Goal: Task Accomplishment & Management: Complete application form

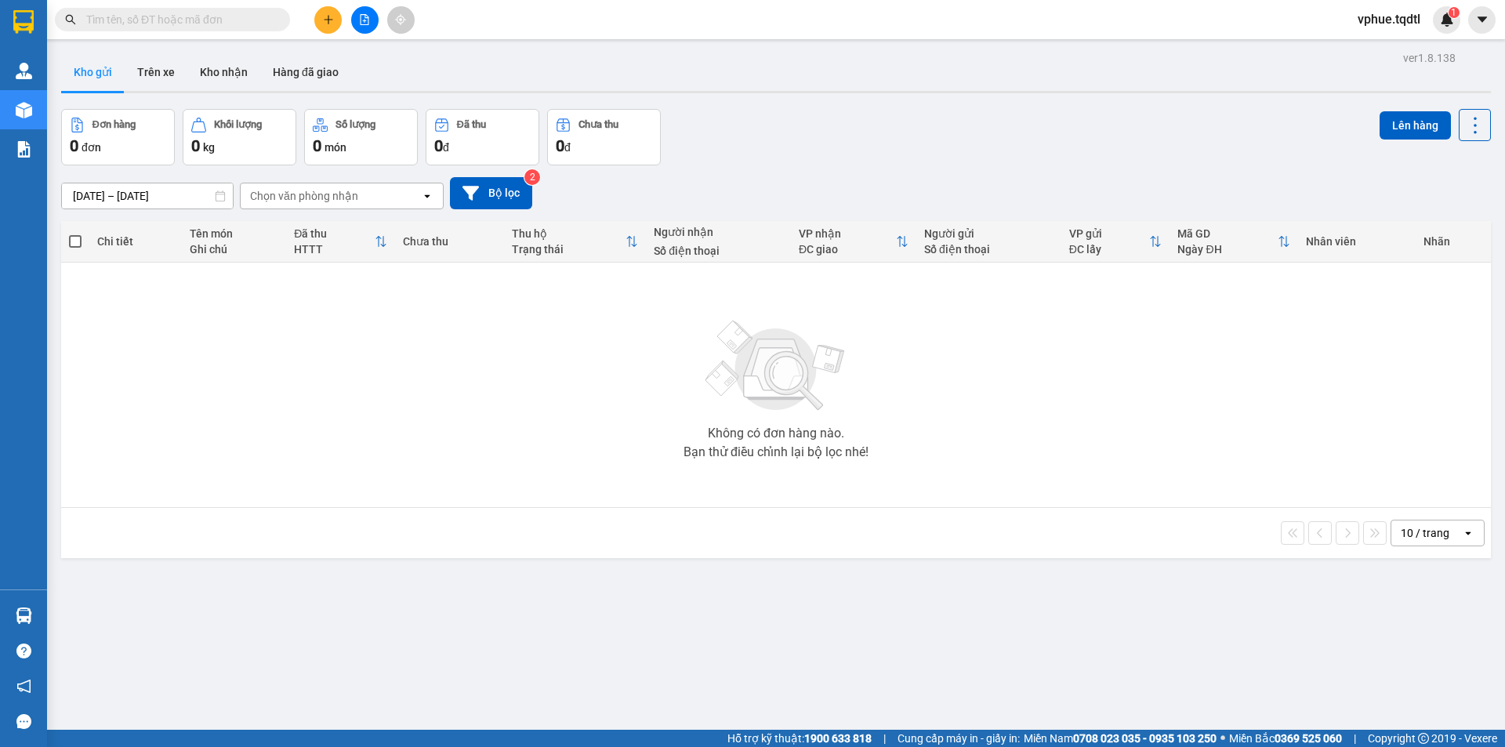
drag, startPoint x: 319, startPoint y: 34, endPoint x: 325, endPoint y: 26, distance: 9.6
click at [322, 31] on div "Kết quả tìm kiếm ( 0 ) Bộ lọc No Data vphue.tqdtl 1" at bounding box center [752, 19] width 1505 height 39
click at [325, 26] on button at bounding box center [327, 19] width 27 height 27
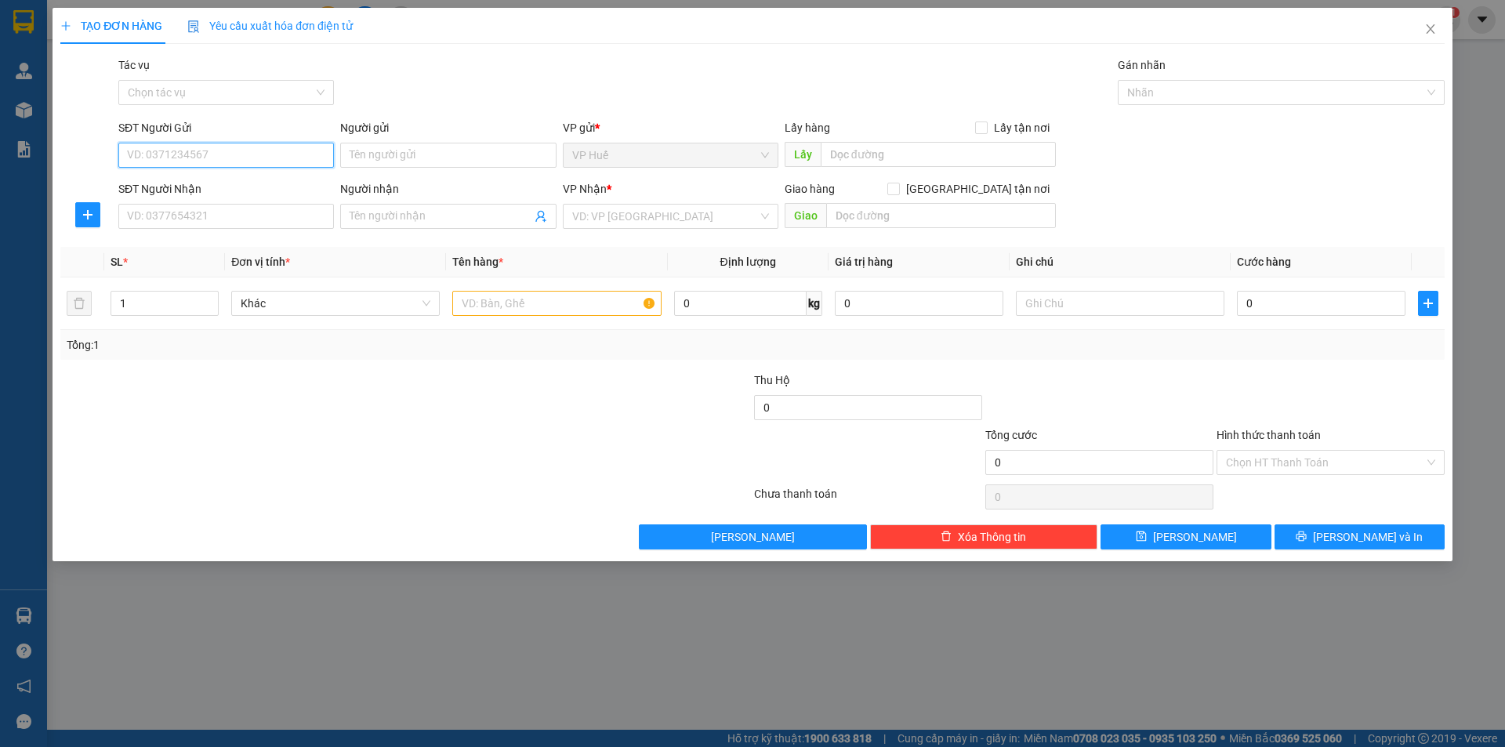
drag, startPoint x: 185, startPoint y: 152, endPoint x: 165, endPoint y: 174, distance: 29.4
click at [184, 154] on input "SĐT Người Gửi" at bounding box center [226, 155] width 216 height 25
click at [211, 183] on div "0868275196" at bounding box center [226, 186] width 197 height 17
type input "0868275196"
type input "VP HUẾ"
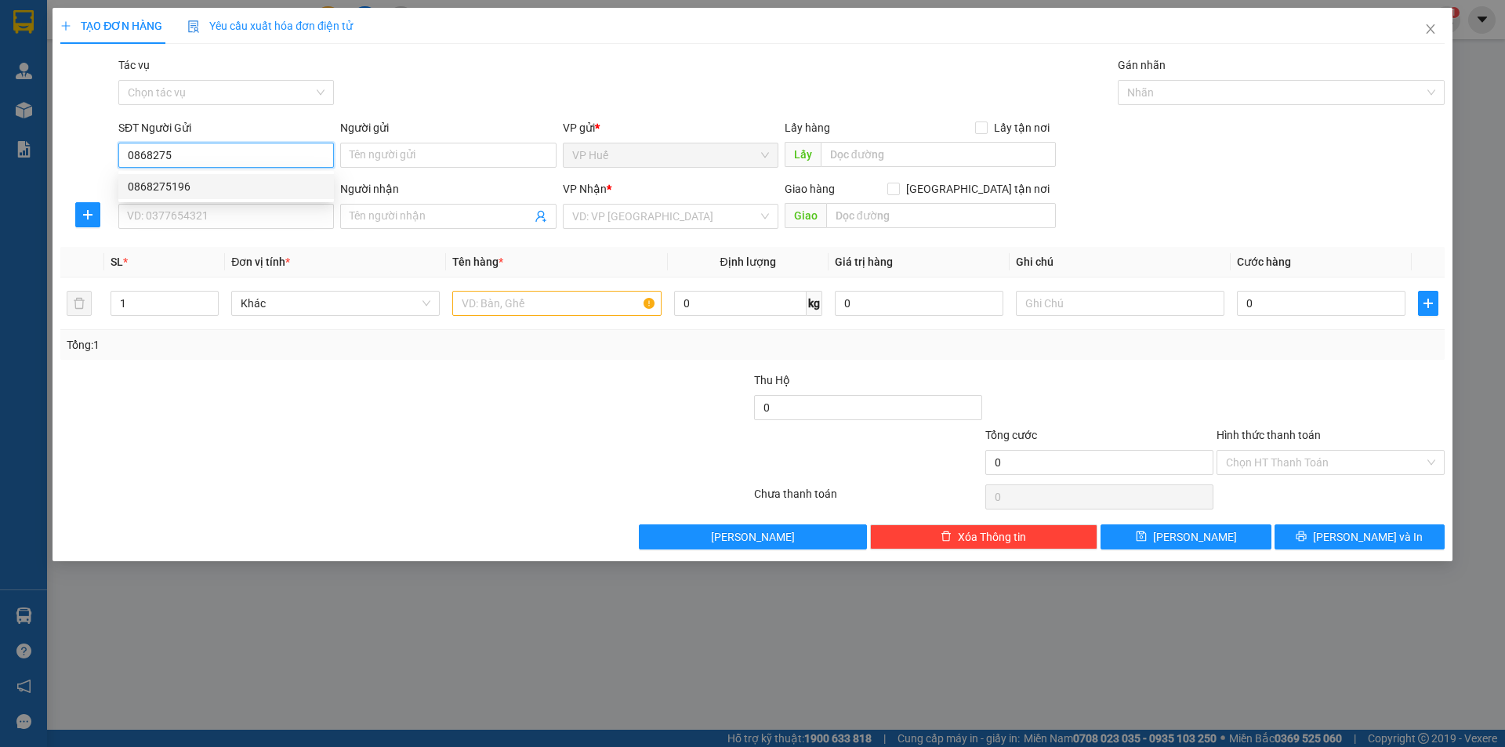
type input "0935932325"
type input "NGÃ [PERSON_NAME], [GEOGRAPHIC_DATA], [GEOGRAPHIC_DATA]"
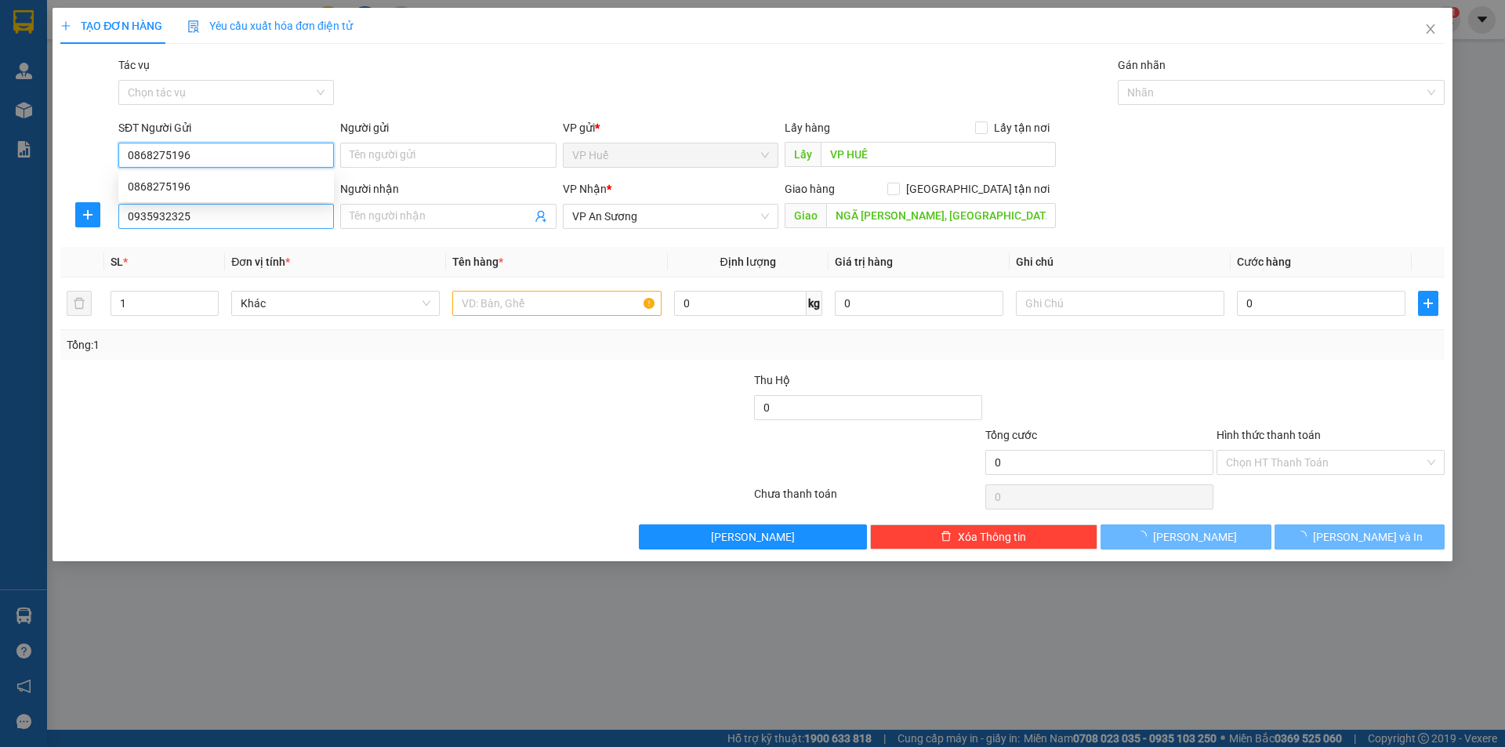
type input "250.000"
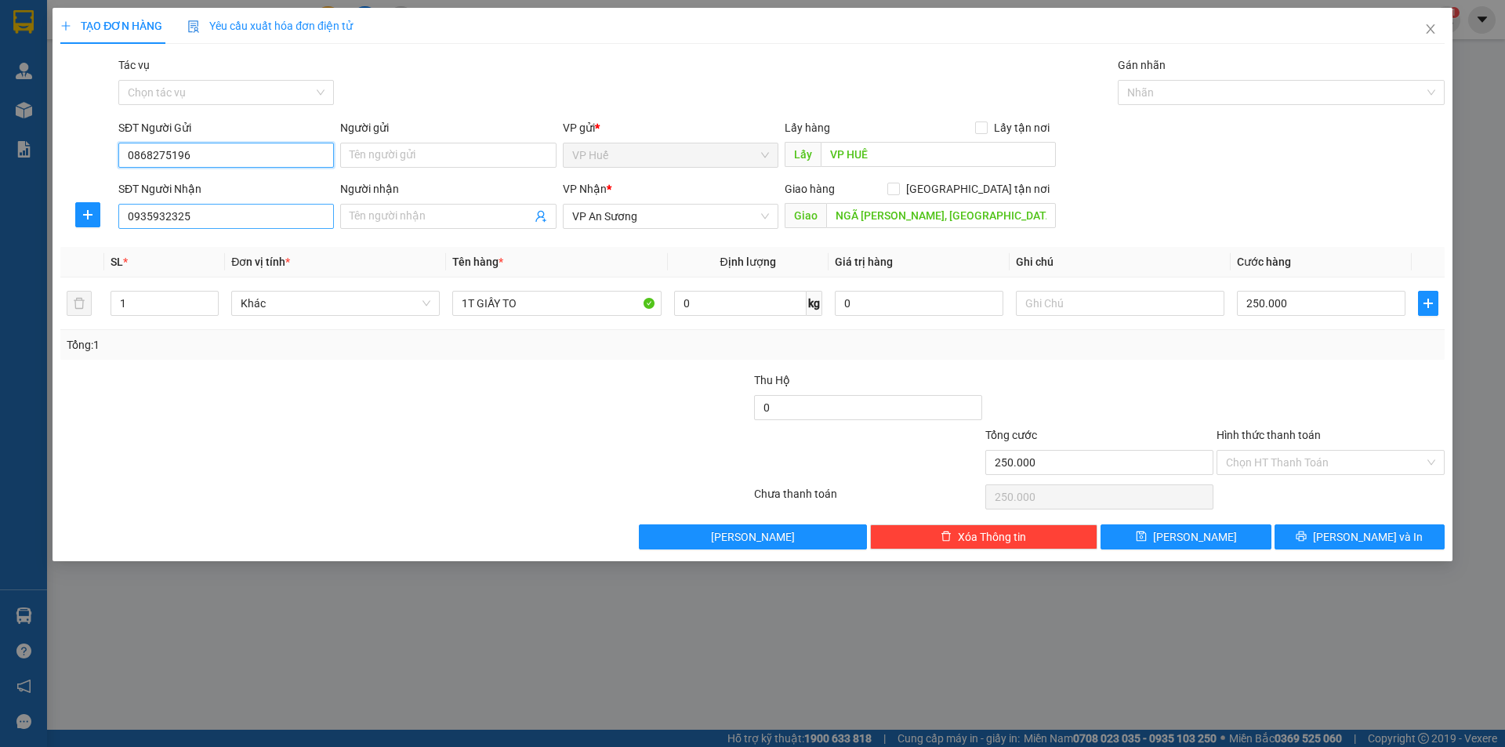
type input "0868275196"
click at [291, 214] on input "0935932325" at bounding box center [226, 216] width 216 height 25
click at [826, 382] on div "Thu Hộ" at bounding box center [868, 380] width 228 height 17
click at [1003, 361] on div "Transit Pickup Surcharge Ids Transit Deliver Surcharge Ids Transit Deliver Surc…" at bounding box center [752, 302] width 1385 height 493
click at [1177, 369] on div "Transit Pickup Surcharge Ids Transit Deliver Surcharge Ids Transit Deliver Surc…" at bounding box center [752, 302] width 1385 height 493
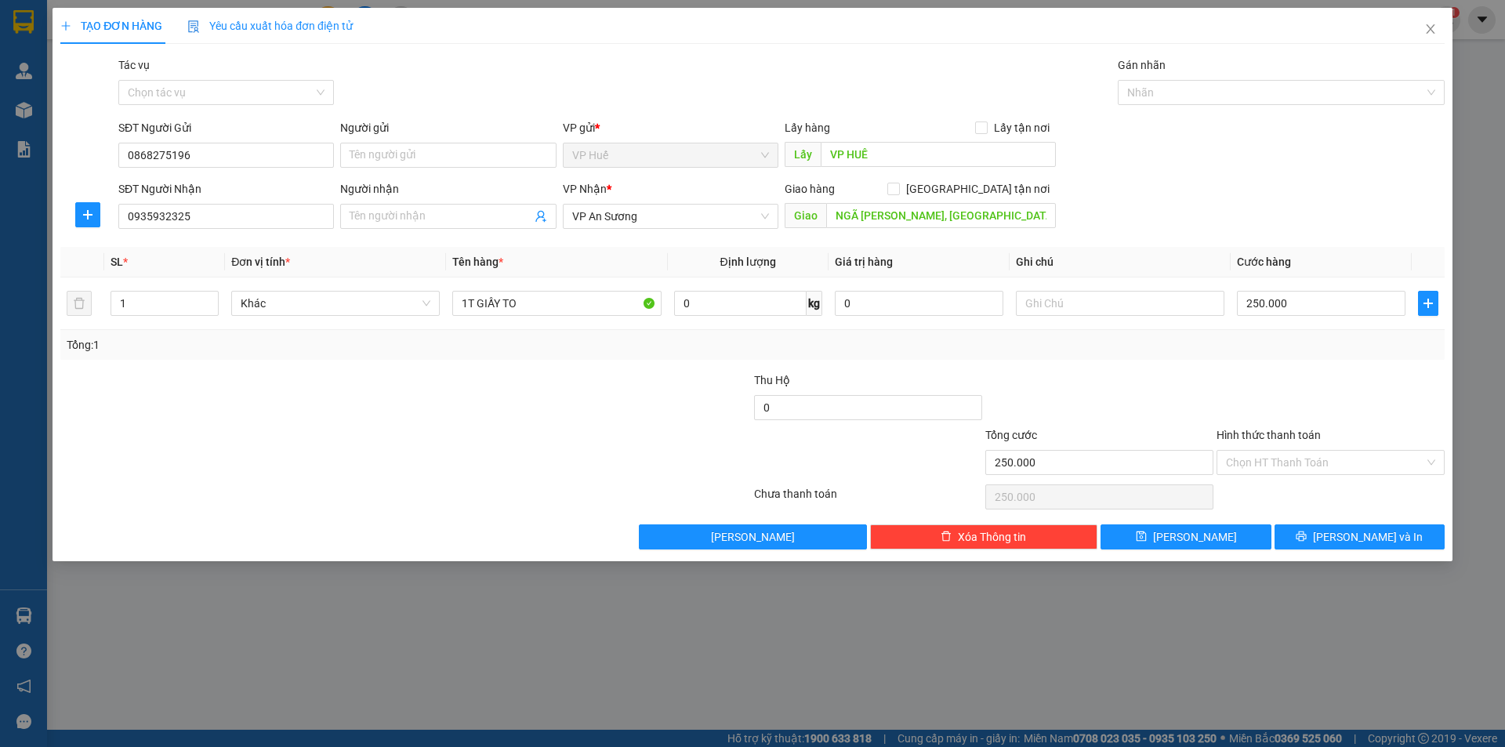
click at [1178, 369] on div "Transit Pickup Surcharge Ids Transit Deliver Surcharge Ids Transit Deliver Surc…" at bounding box center [752, 302] width 1385 height 493
click at [1358, 350] on div "Tổng: 1" at bounding box center [753, 344] width 1372 height 17
click at [1293, 466] on input "Hình thức thanh toán" at bounding box center [1325, 463] width 198 height 24
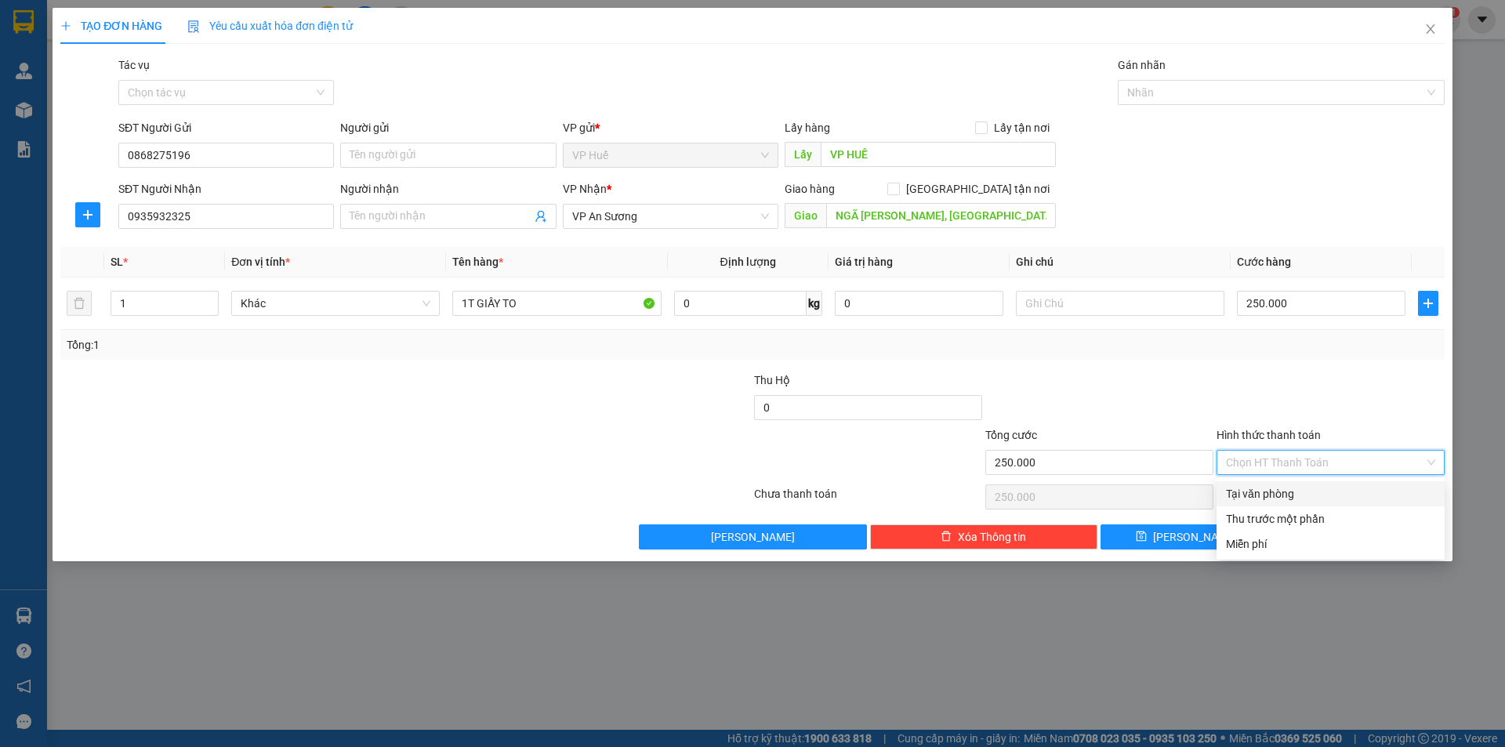
click at [1253, 488] on div "Tại văn phòng" at bounding box center [1330, 493] width 209 height 17
type input "0"
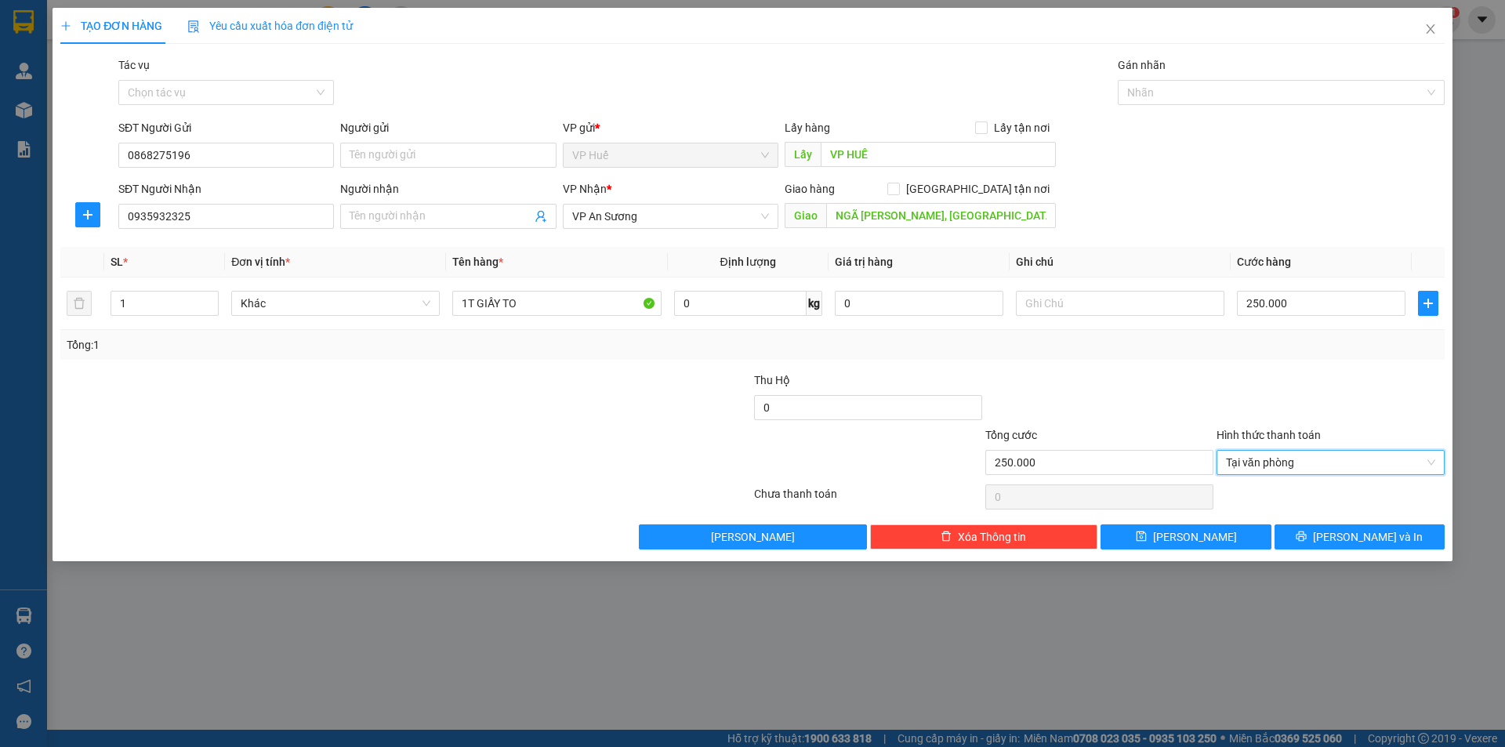
click at [1238, 402] on div at bounding box center [1330, 399] width 231 height 55
click at [1360, 539] on span "[PERSON_NAME] và In" at bounding box center [1368, 536] width 110 height 17
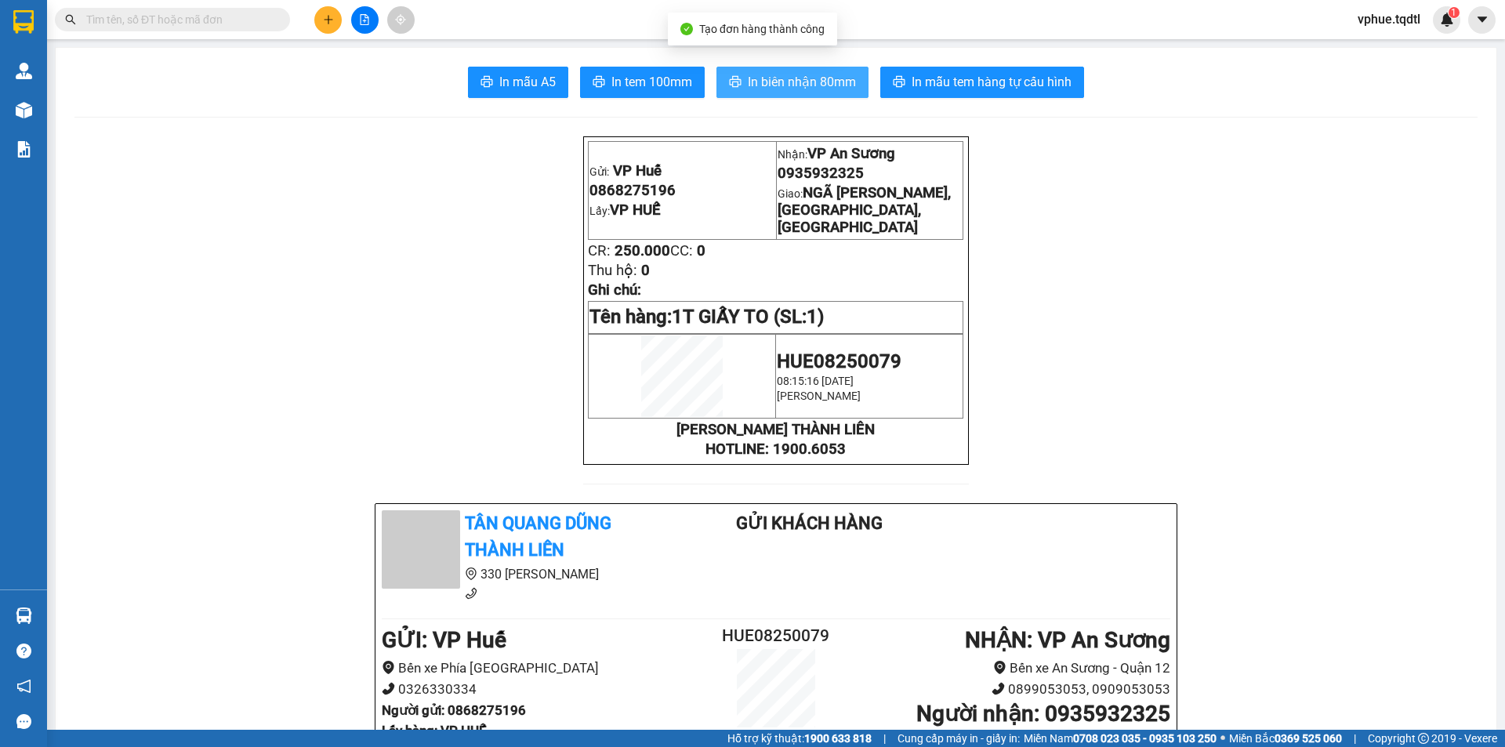
click at [772, 89] on span "In biên nhận 80mm" at bounding box center [802, 82] width 108 height 20
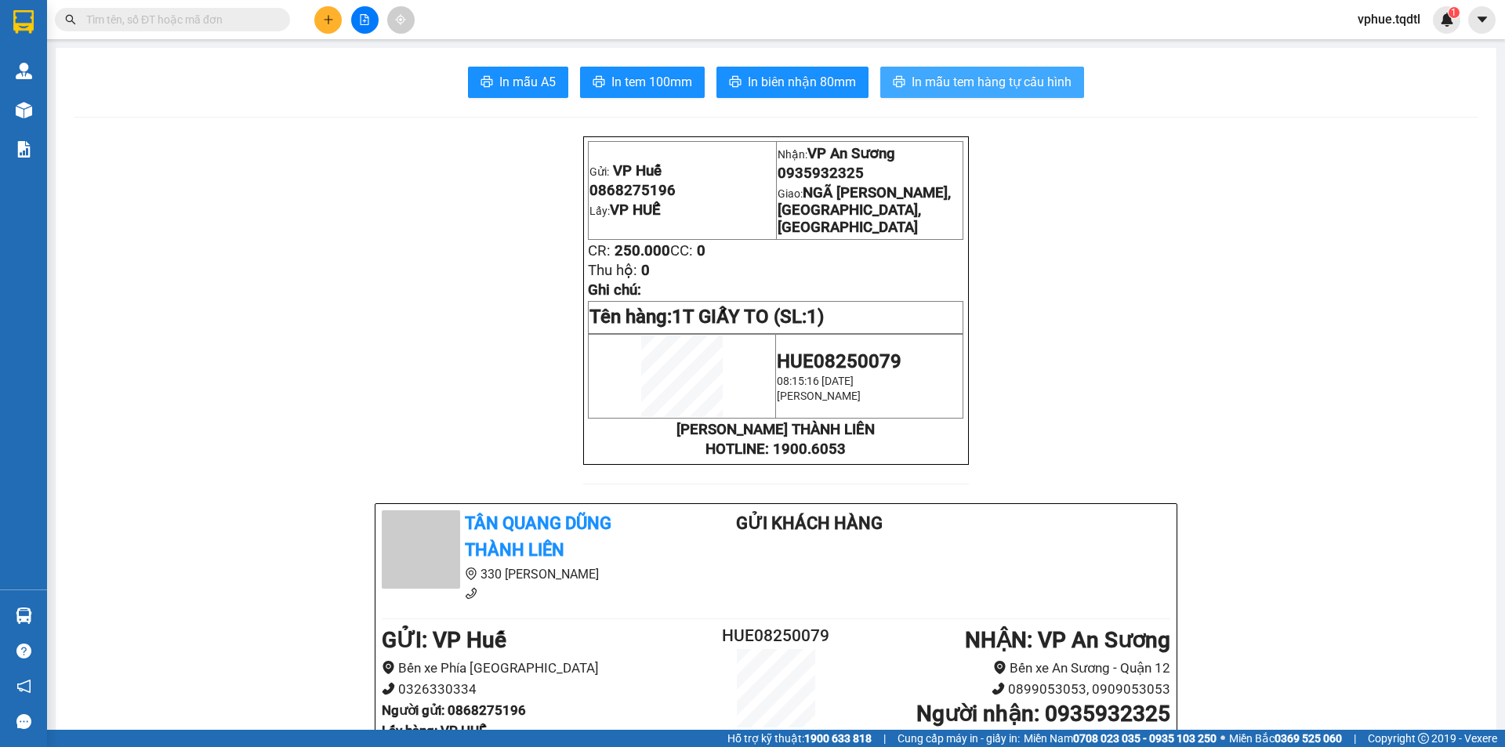
click at [989, 88] on span "In mẫu tem hàng tự cấu hình" at bounding box center [992, 82] width 160 height 20
click at [822, 178] on span "0935932325" at bounding box center [821, 173] width 86 height 17
copy span "0935932325"
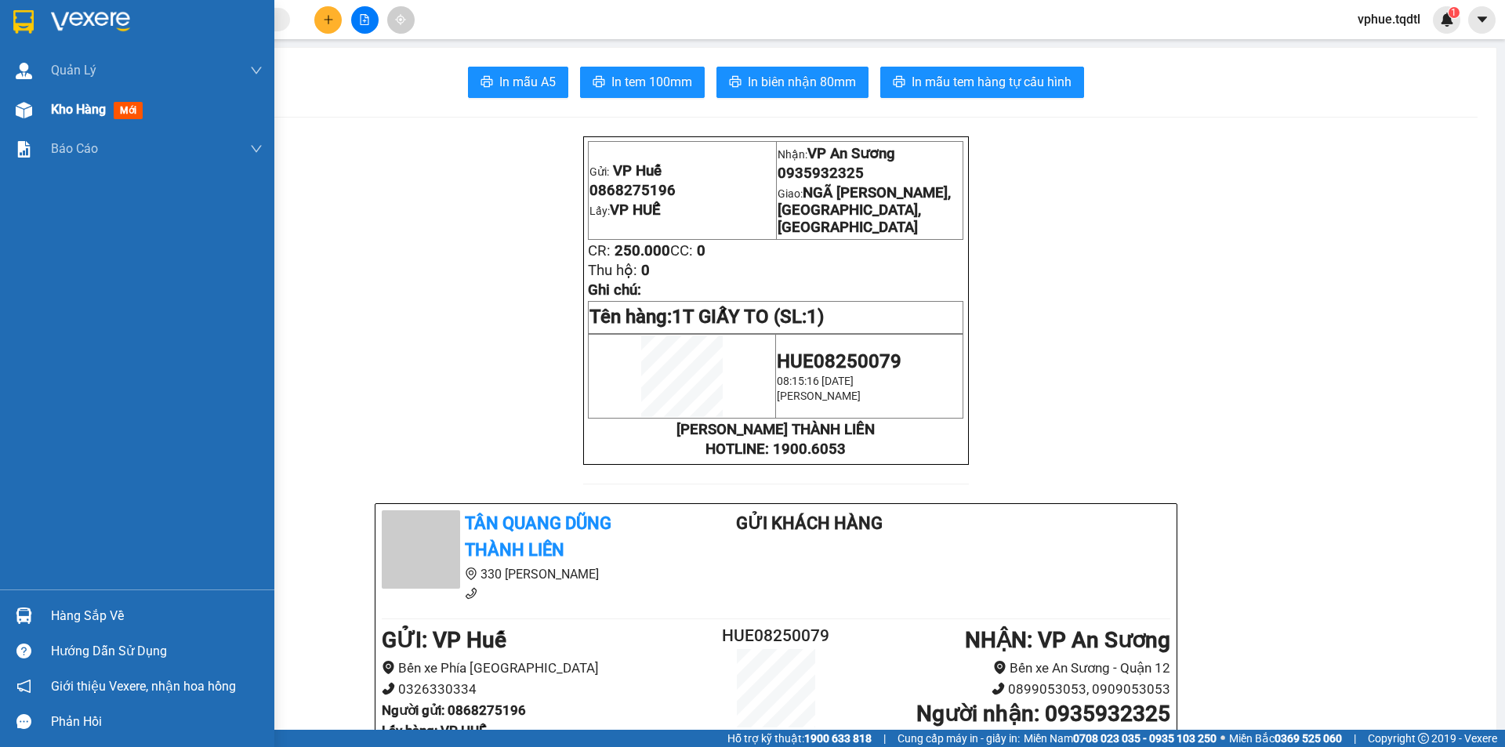
click at [27, 119] on div at bounding box center [23, 109] width 27 height 27
